Goal: Task Accomplishment & Management: Manage account settings

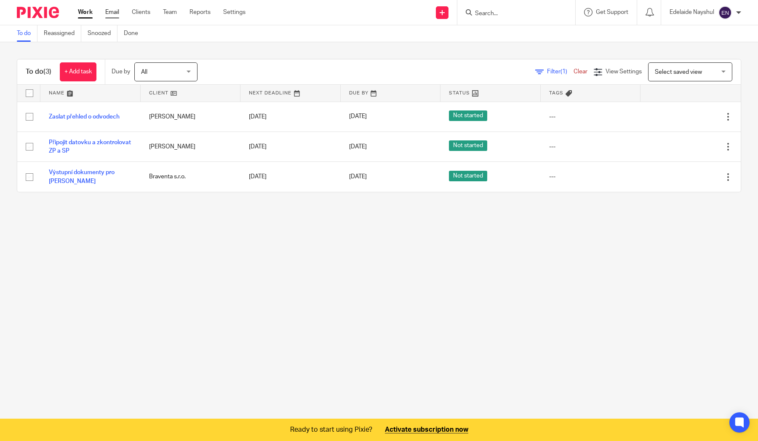
click at [119, 16] on link "Email" at bounding box center [112, 12] width 14 height 8
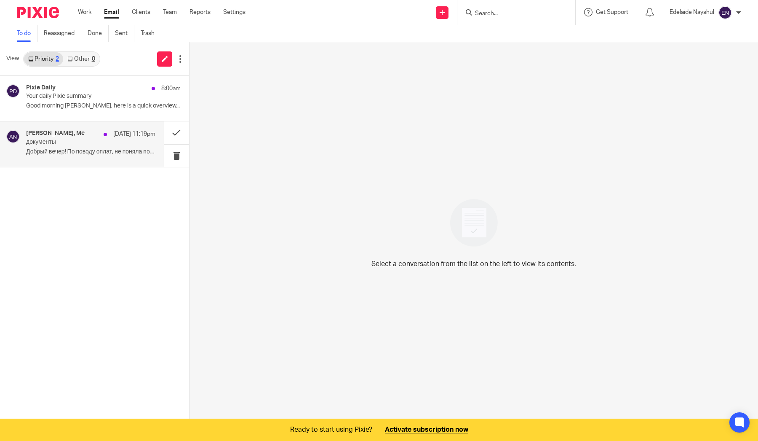
click at [131, 146] on div "Наталия Михайлова, Me 25 Sep 11:19pm документы Добрый вечер! По поводу оплат, н…" at bounding box center [90, 144] width 129 height 28
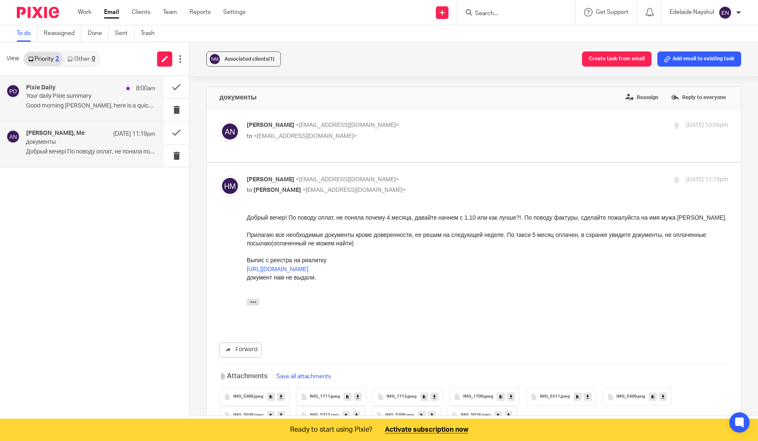
click at [124, 110] on div "Pixie Daily 8:00am Your daily Pixie summary Good morning Edelaide, here is a qu…" at bounding box center [90, 98] width 129 height 28
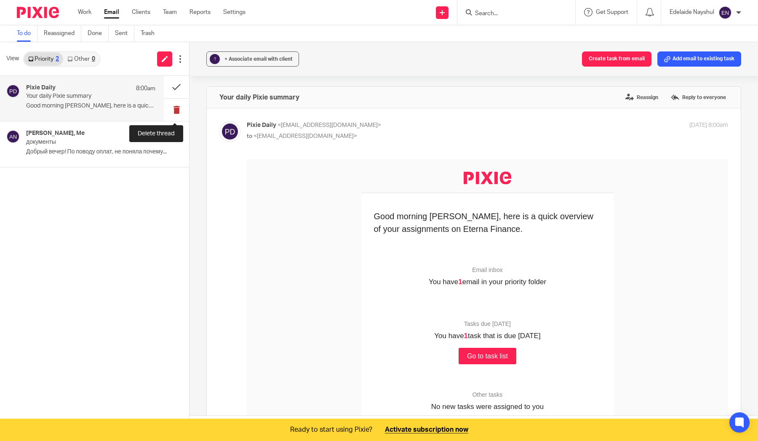
click at [177, 110] on button at bounding box center [176, 110] width 25 height 22
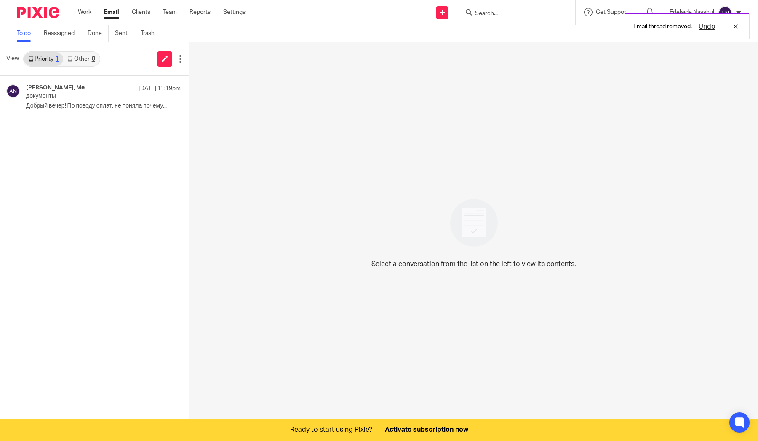
click at [92, 13] on ul "Work Email Clients Team Reports Settings" at bounding box center [168, 12] width 180 height 8
click at [89, 12] on link "Work" at bounding box center [84, 12] width 13 height 8
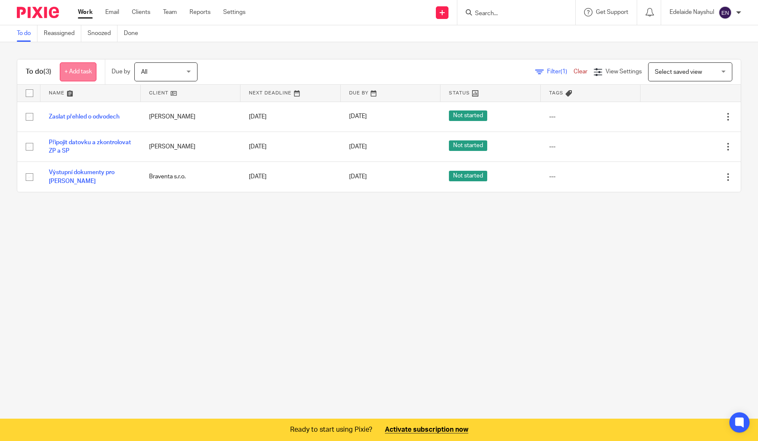
click at [71, 78] on link "+ Add task" at bounding box center [78, 71] width 37 height 19
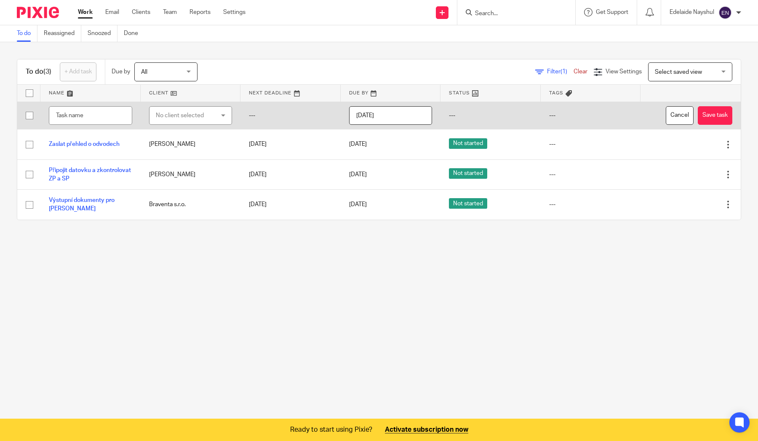
click at [193, 114] on div "No client selected" at bounding box center [186, 116] width 61 height 18
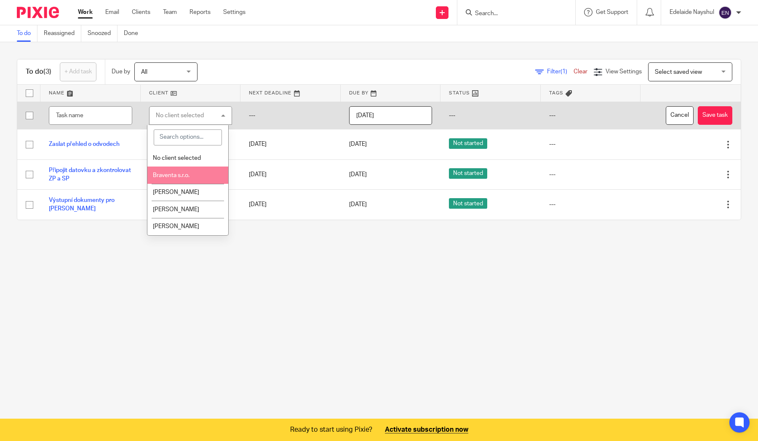
click at [192, 178] on li "Braventa s.r.o." at bounding box center [187, 174] width 80 height 17
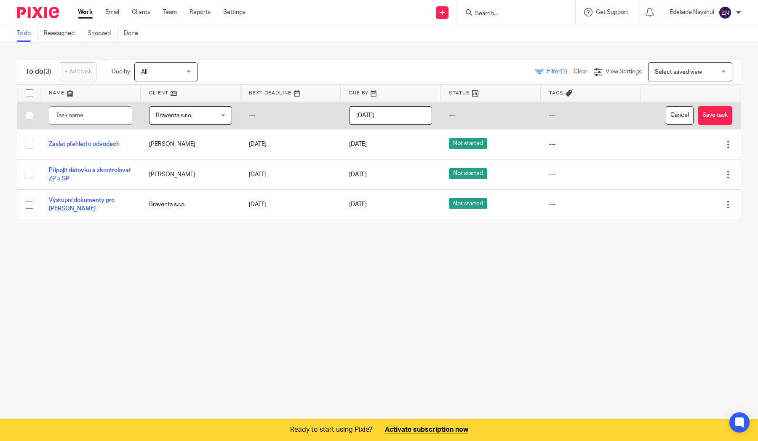
click at [391, 116] on input "[DATE]" at bounding box center [390, 115] width 83 height 19
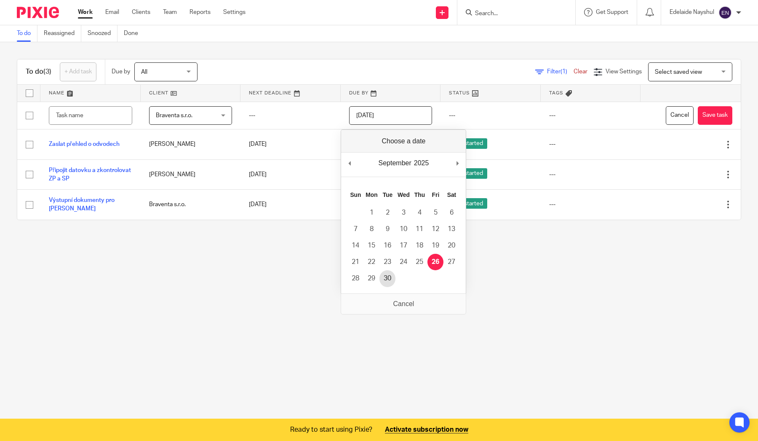
type input "2025-09-30"
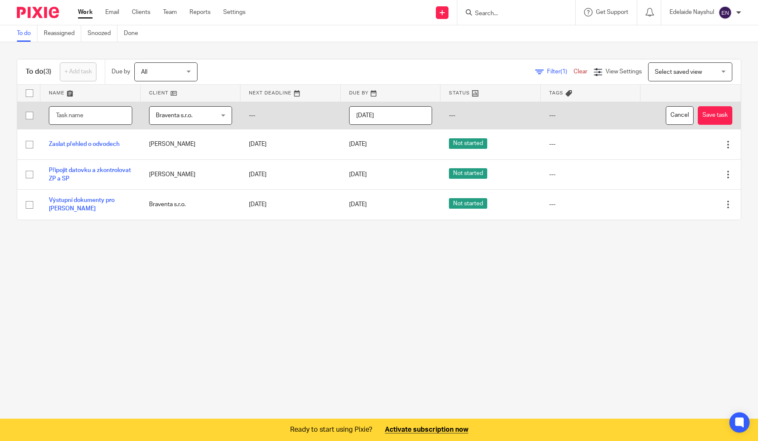
click at [114, 116] on input "text" at bounding box center [90, 115] width 83 height 19
type input "R"
type input "Nástup Danila Tryhub"
click at [698, 118] on button "Save task" at bounding box center [715, 115] width 35 height 19
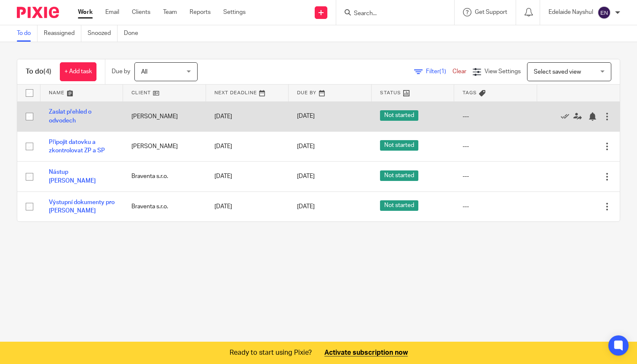
click at [32, 118] on input "checkbox" at bounding box center [29, 117] width 16 height 16
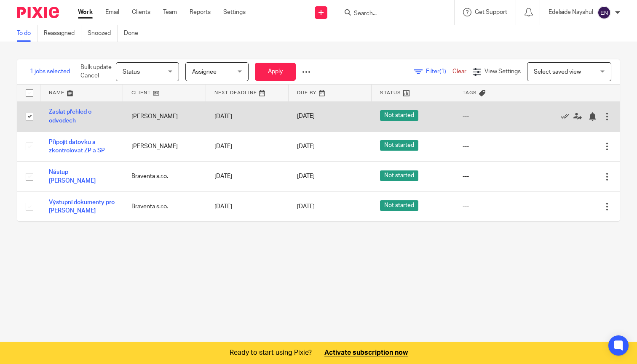
click at [32, 118] on input "checkbox" at bounding box center [29, 117] width 16 height 16
checkbox input "false"
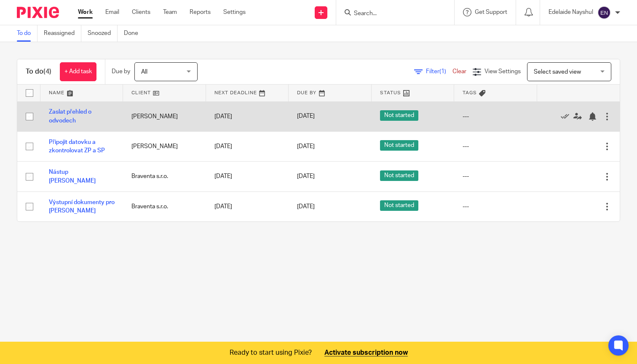
click at [609, 115] on div at bounding box center [607, 116] width 8 height 8
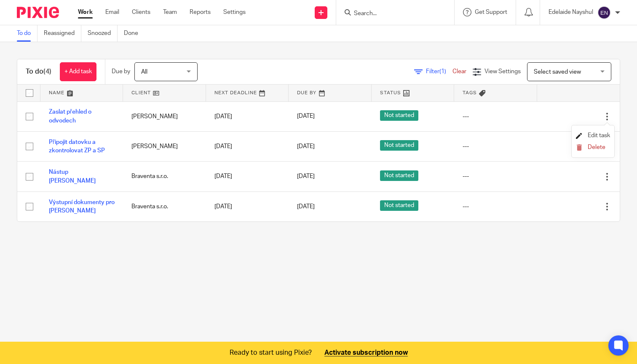
click at [596, 134] on span "Edit task" at bounding box center [599, 136] width 22 height 6
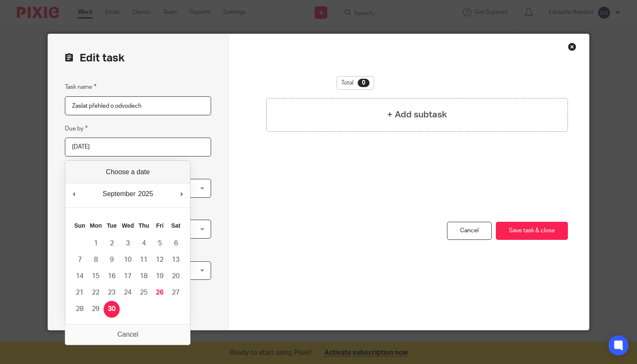
click at [130, 151] on input "[DATE]" at bounding box center [138, 147] width 146 height 19
type input "[DATE]"
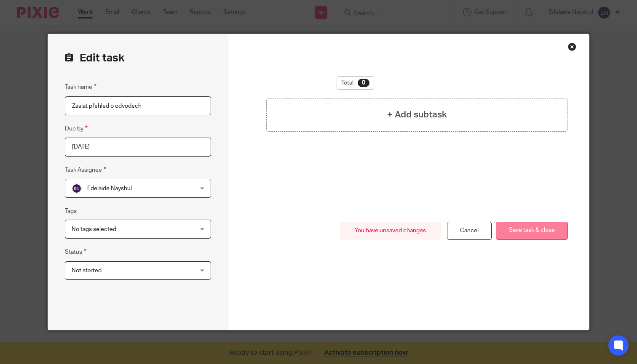
click at [523, 232] on button "Save task & close" at bounding box center [532, 231] width 72 height 18
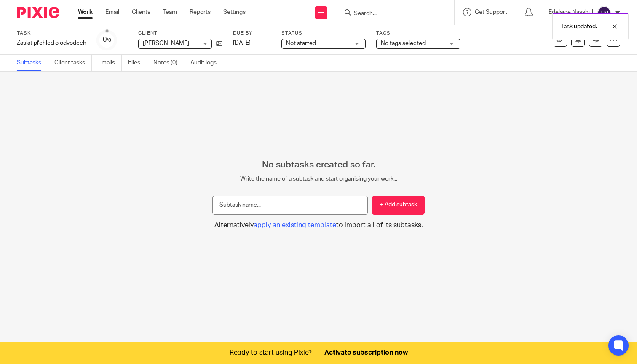
click at [80, 14] on link "Work" at bounding box center [85, 12] width 15 height 8
